Goal: Information Seeking & Learning: Learn about a topic

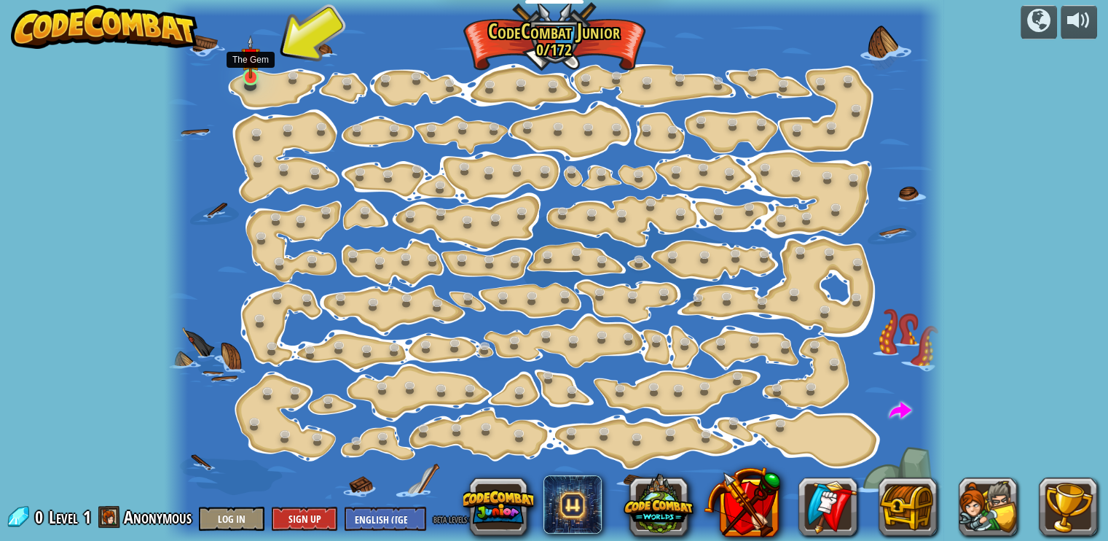
click at [252, 66] on img at bounding box center [250, 57] width 19 height 44
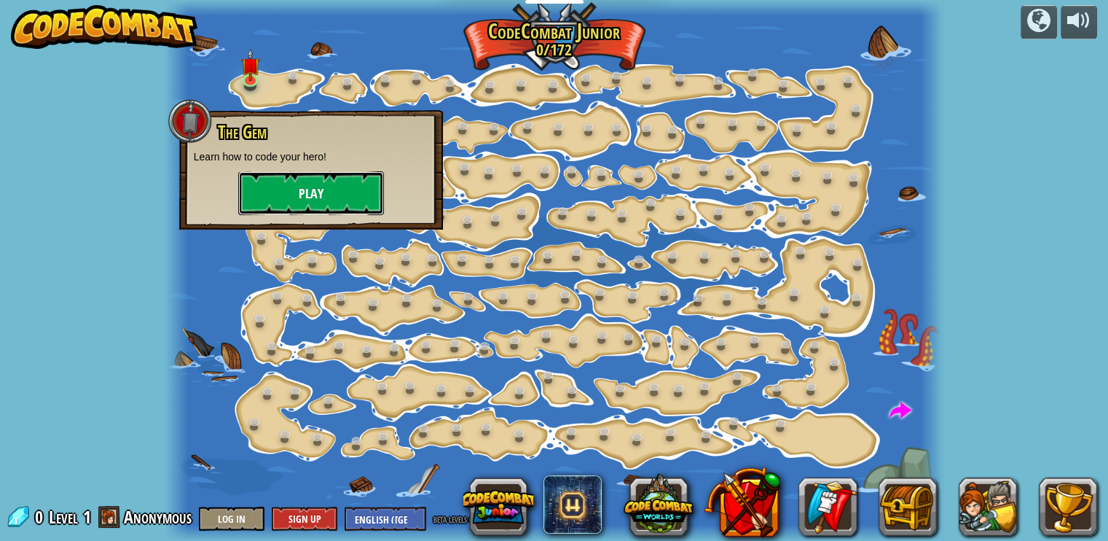
click at [292, 197] on button "Play" at bounding box center [311, 193] width 146 height 44
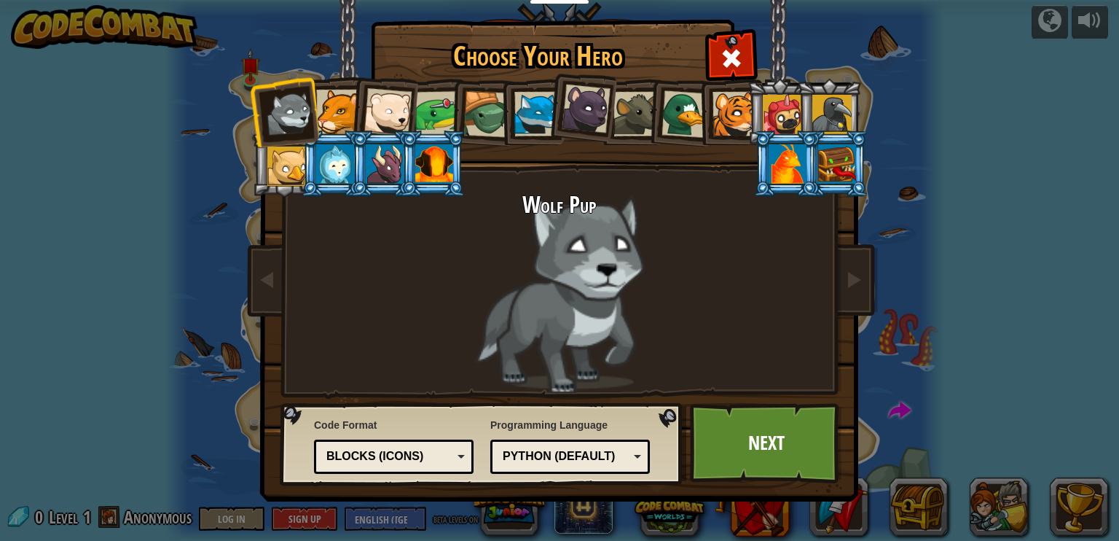
click at [340, 119] on div at bounding box center [338, 112] width 44 height 44
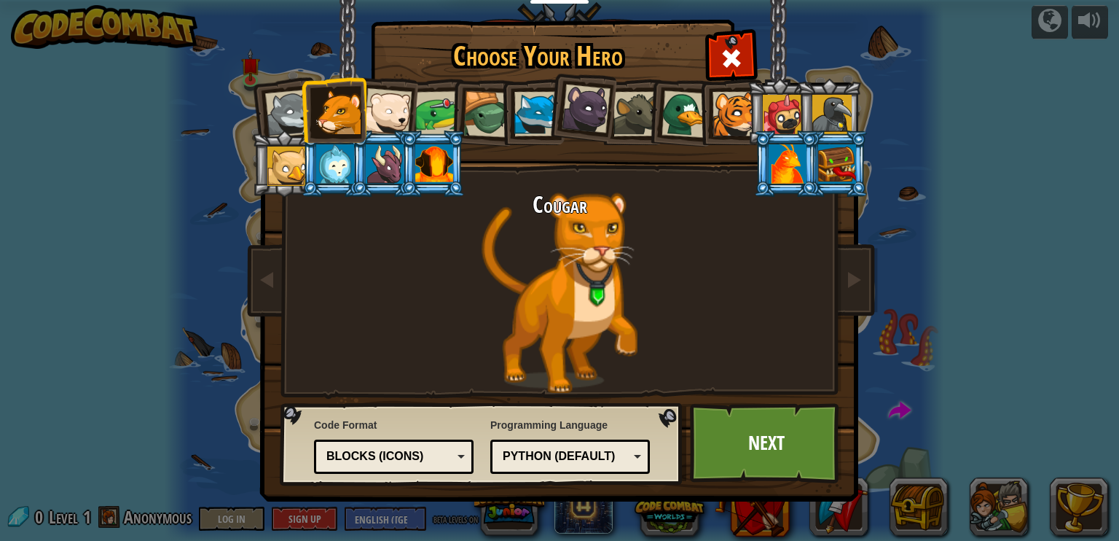
click at [395, 113] on div at bounding box center [388, 112] width 48 height 48
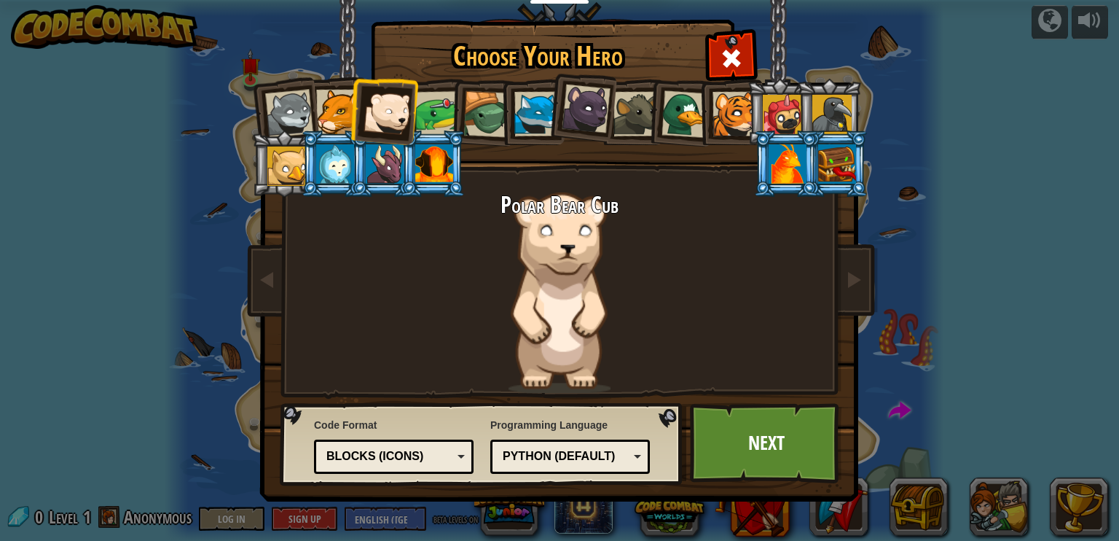
click at [455, 109] on li at bounding box center [482, 112] width 69 height 70
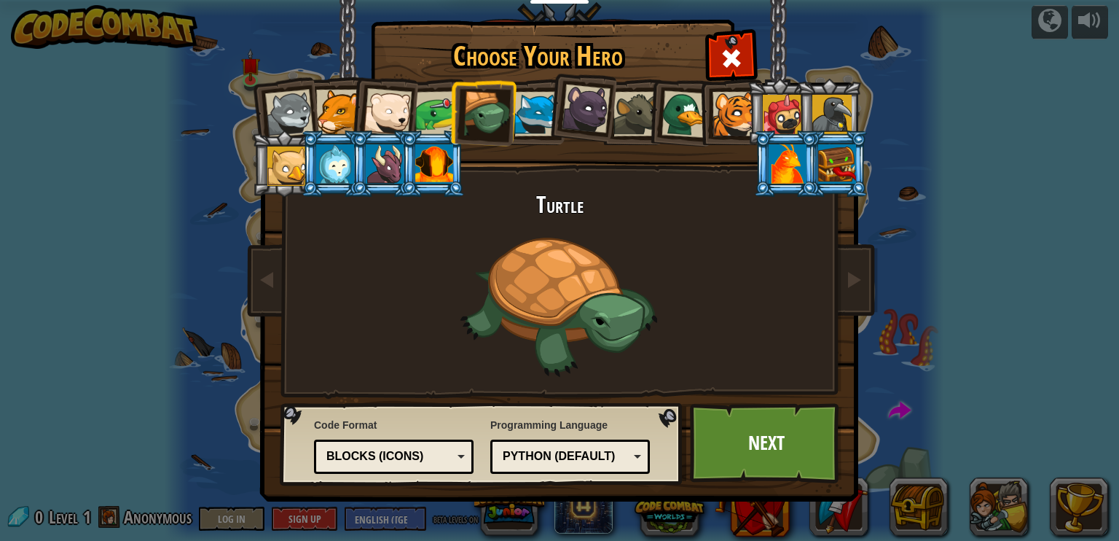
click at [398, 460] on div "Blocks (Icons)" at bounding box center [389, 456] width 126 height 17
click at [446, 442] on div "Text code Blocks and code Blocks Blocks (Icons) Text code" at bounding box center [394, 456] width 160 height 34
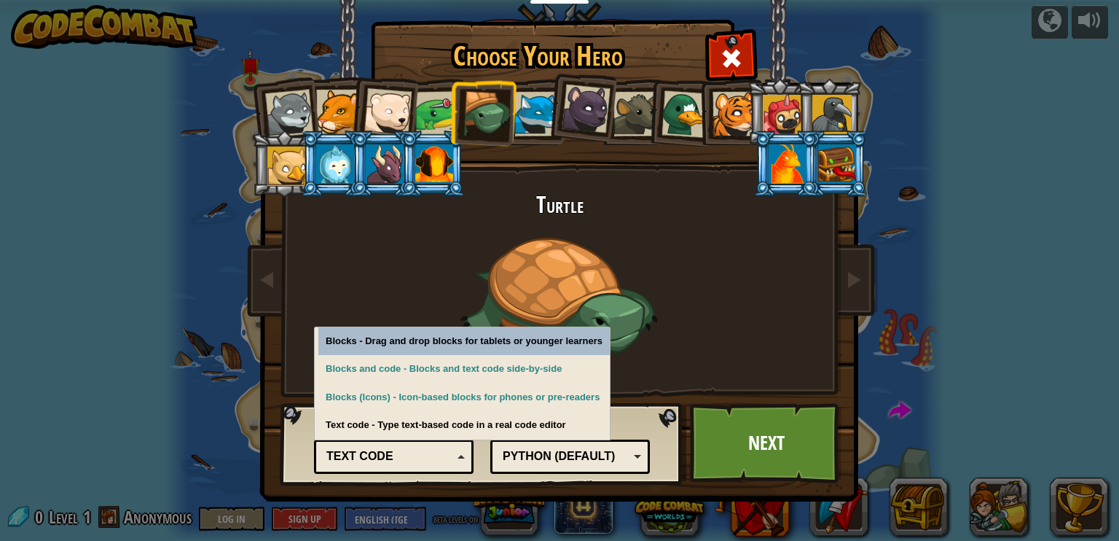
click at [520, 453] on div "Python (Default)" at bounding box center [566, 456] width 126 height 17
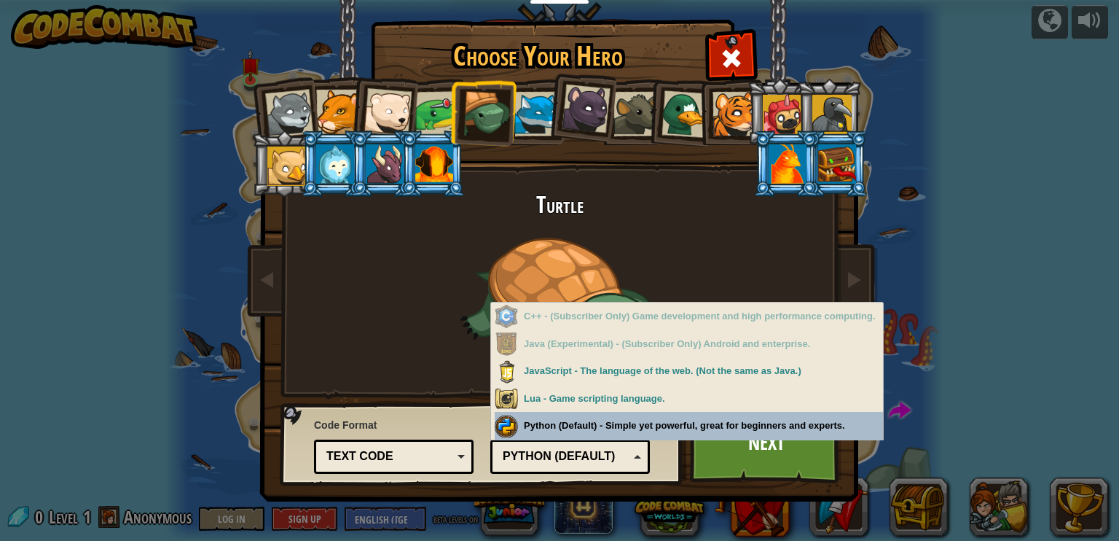
click at [544, 420] on div "Programming Language Python (Default) JavaScript Lua C++ Java (Experimental) Py…" at bounding box center [570, 444] width 160 height 60
